Goal: Communication & Community: Answer question/provide support

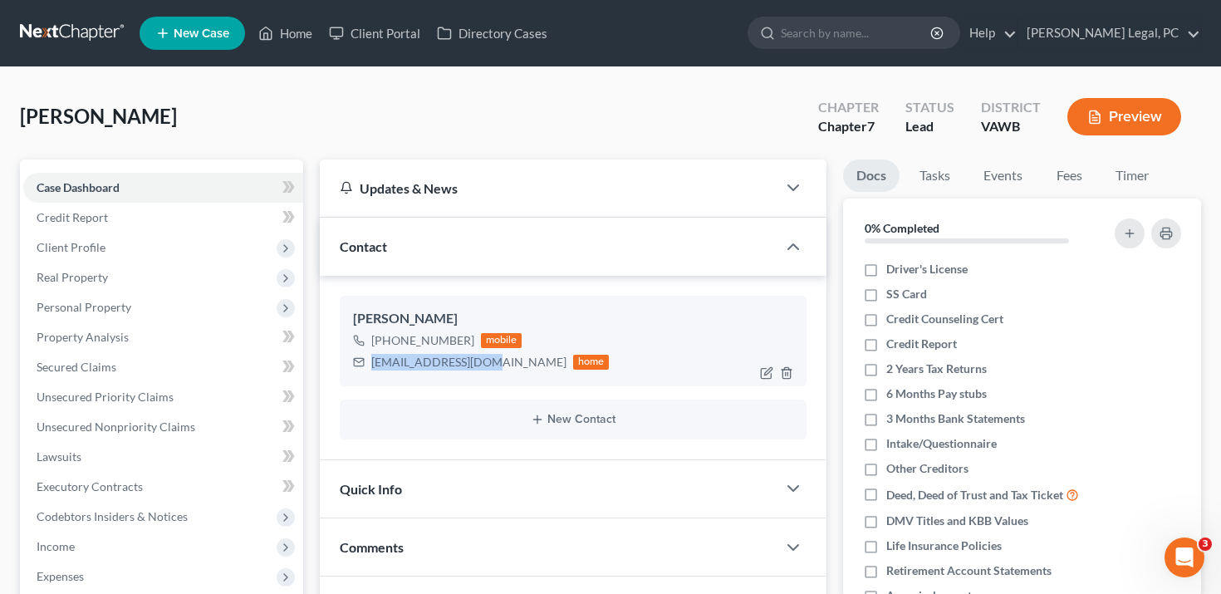
drag, startPoint x: 483, startPoint y: 365, endPoint x: 370, endPoint y: 361, distance: 113.0
click at [370, 360] on div "[EMAIL_ADDRESS][DOMAIN_NAME] home" at bounding box center [481, 362] width 257 height 22
copy div "[EMAIL_ADDRESS][DOMAIN_NAME]"
click at [347, 38] on link "Client Portal" at bounding box center [375, 33] width 108 height 30
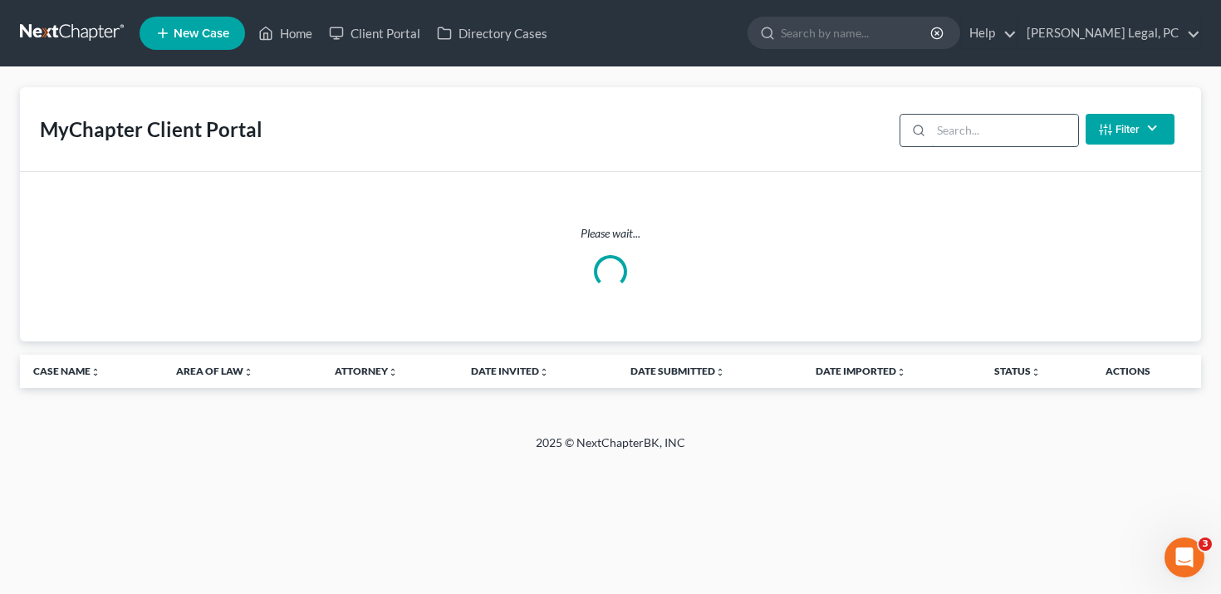
click at [993, 125] on input "search" at bounding box center [1004, 131] width 147 height 32
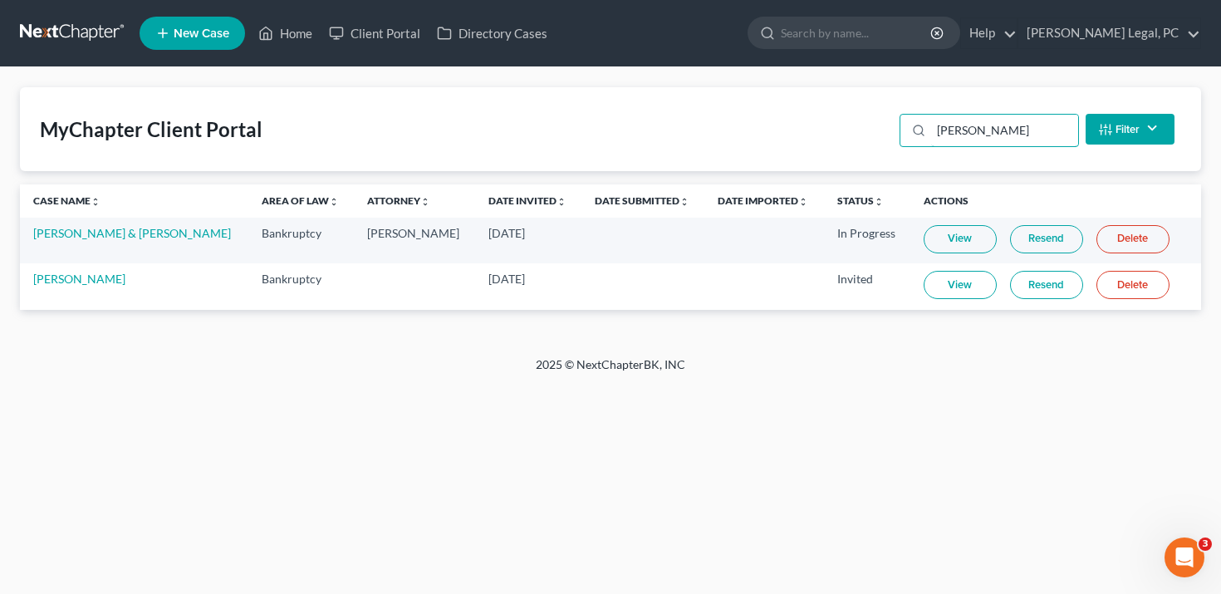
type input "[PERSON_NAME]"
click at [1016, 285] on link "Resend" at bounding box center [1046, 285] width 73 height 28
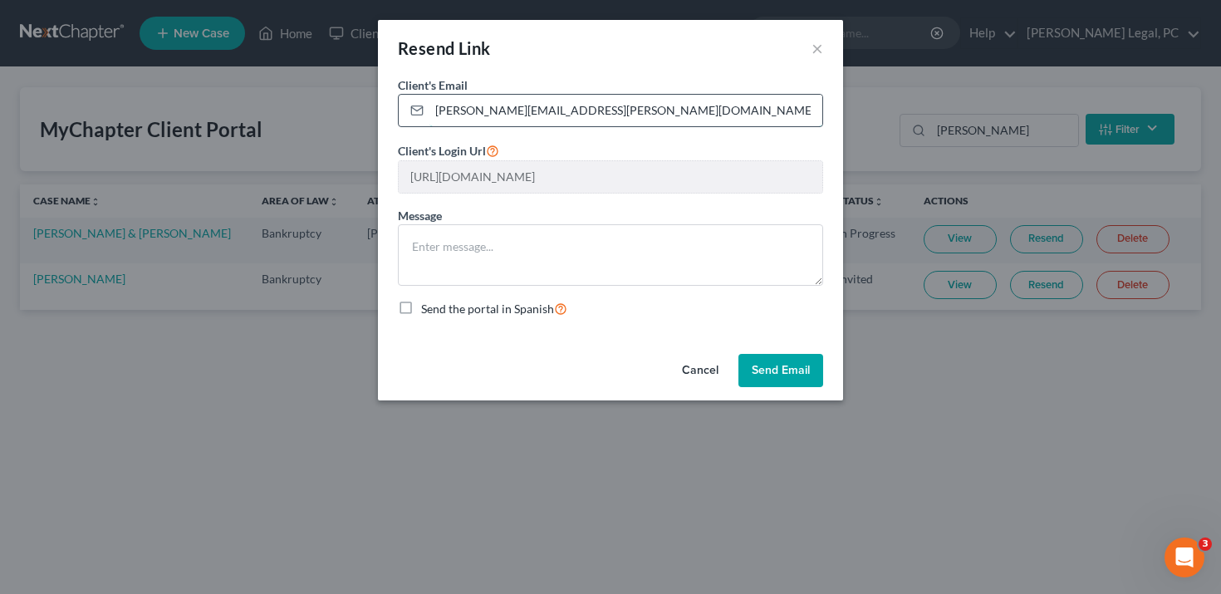
click at [644, 99] on input "[PERSON_NAME][EMAIL_ADDRESS][PERSON_NAME][DOMAIN_NAME]" at bounding box center [625, 111] width 393 height 32
click at [663, 65] on div "Resend Link ×" at bounding box center [610, 48] width 465 height 56
click at [595, 102] on input "[PERSON_NAME][EMAIL_ADDRESS][PERSON_NAME][DOMAIN_NAME]" at bounding box center [625, 111] width 393 height 32
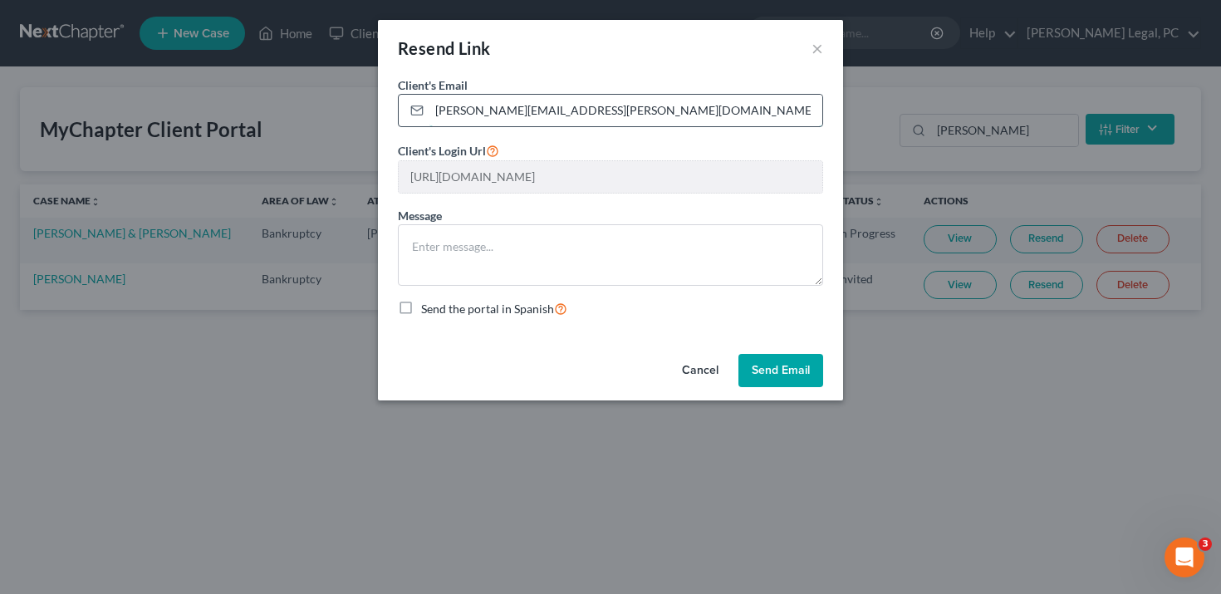
click at [595, 102] on input "[PERSON_NAME][EMAIL_ADDRESS][PERSON_NAME][DOMAIN_NAME]" at bounding box center [625, 111] width 393 height 32
paste input "[EMAIL_ADDRESS][DOMAIN_NAME]"
type input "[EMAIL_ADDRESS][DOMAIN_NAME]"
click at [787, 367] on button "Send Email" at bounding box center [780, 370] width 85 height 33
